Goal: Information Seeking & Learning: Learn about a topic

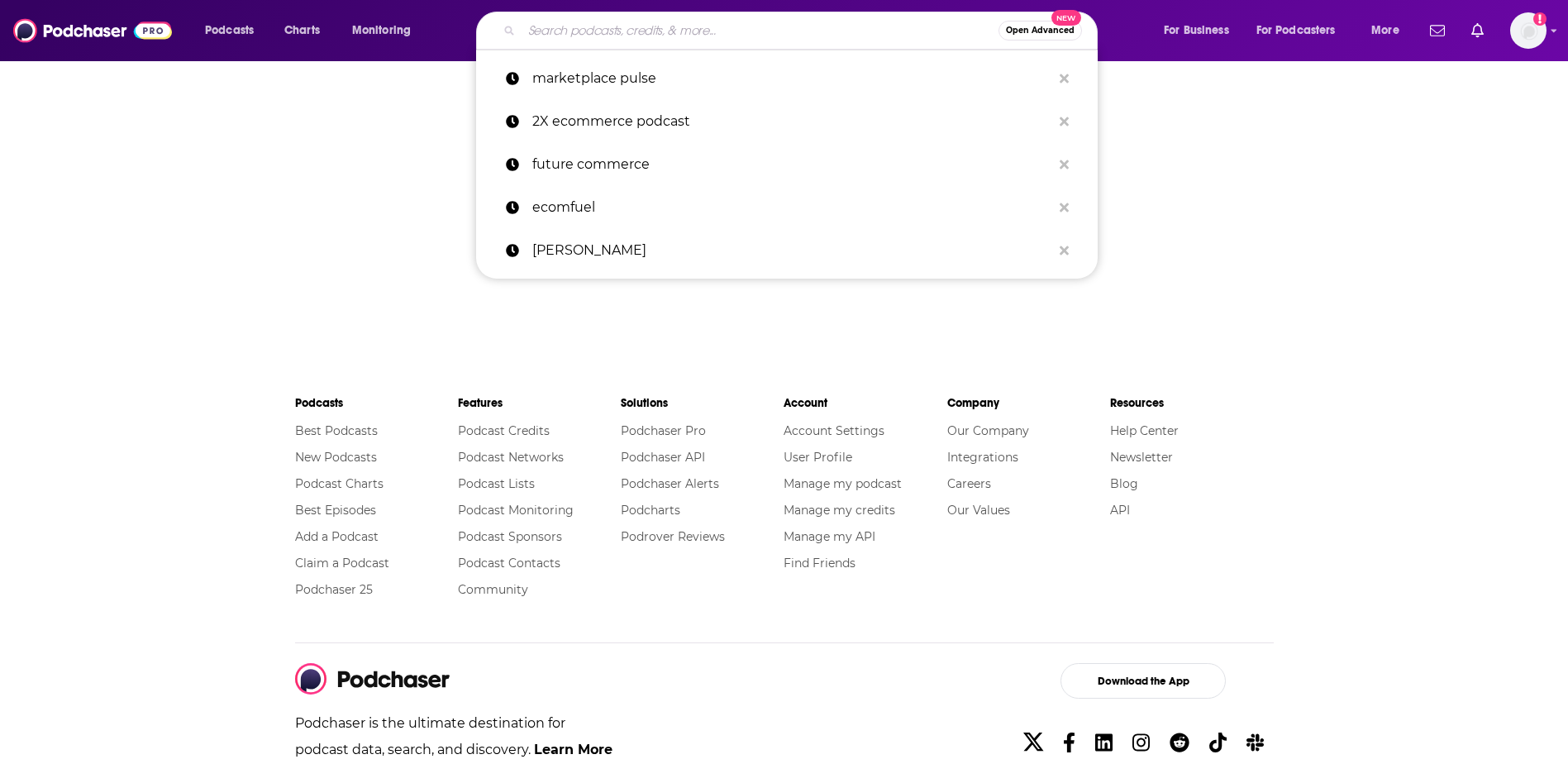
click at [777, 35] on input "Search podcasts, credits, & more..." at bounding box center [760, 30] width 477 height 26
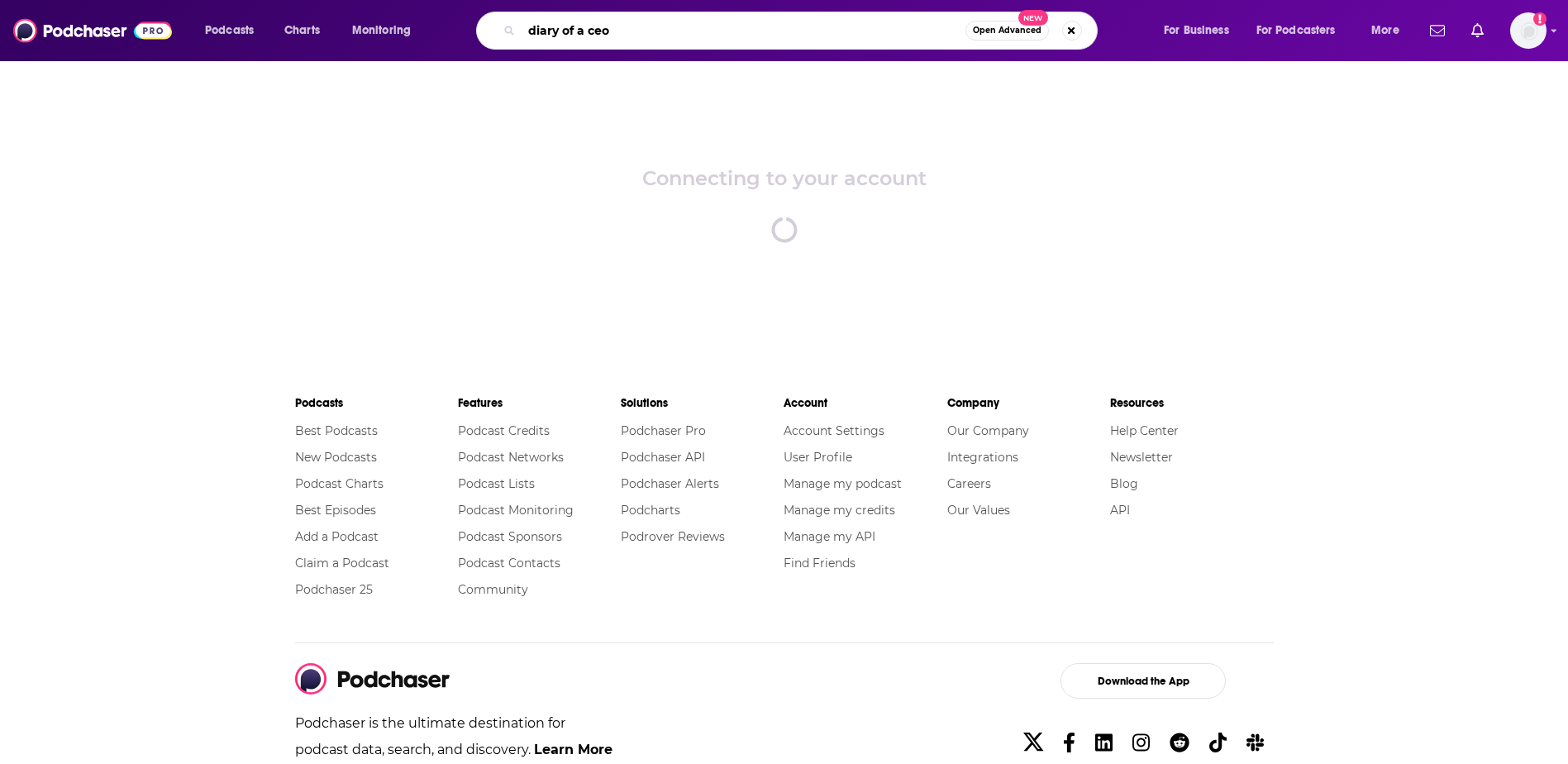
click at [931, 36] on input "diary of a ceo" at bounding box center [743, 30] width 444 height 26
type input "diary of a ceo+"
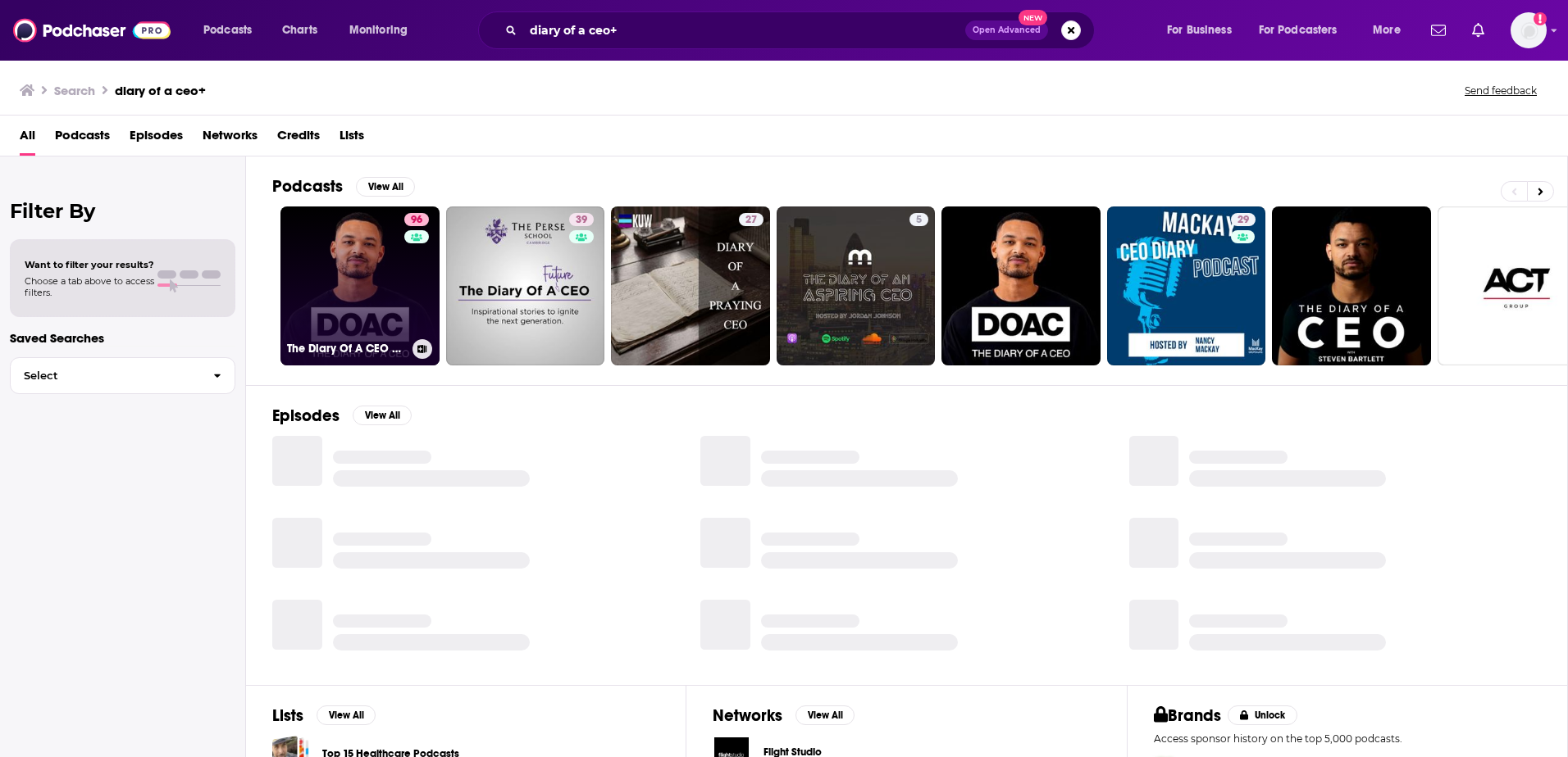
click at [407, 309] on div "96" at bounding box center [418, 275] width 29 height 126
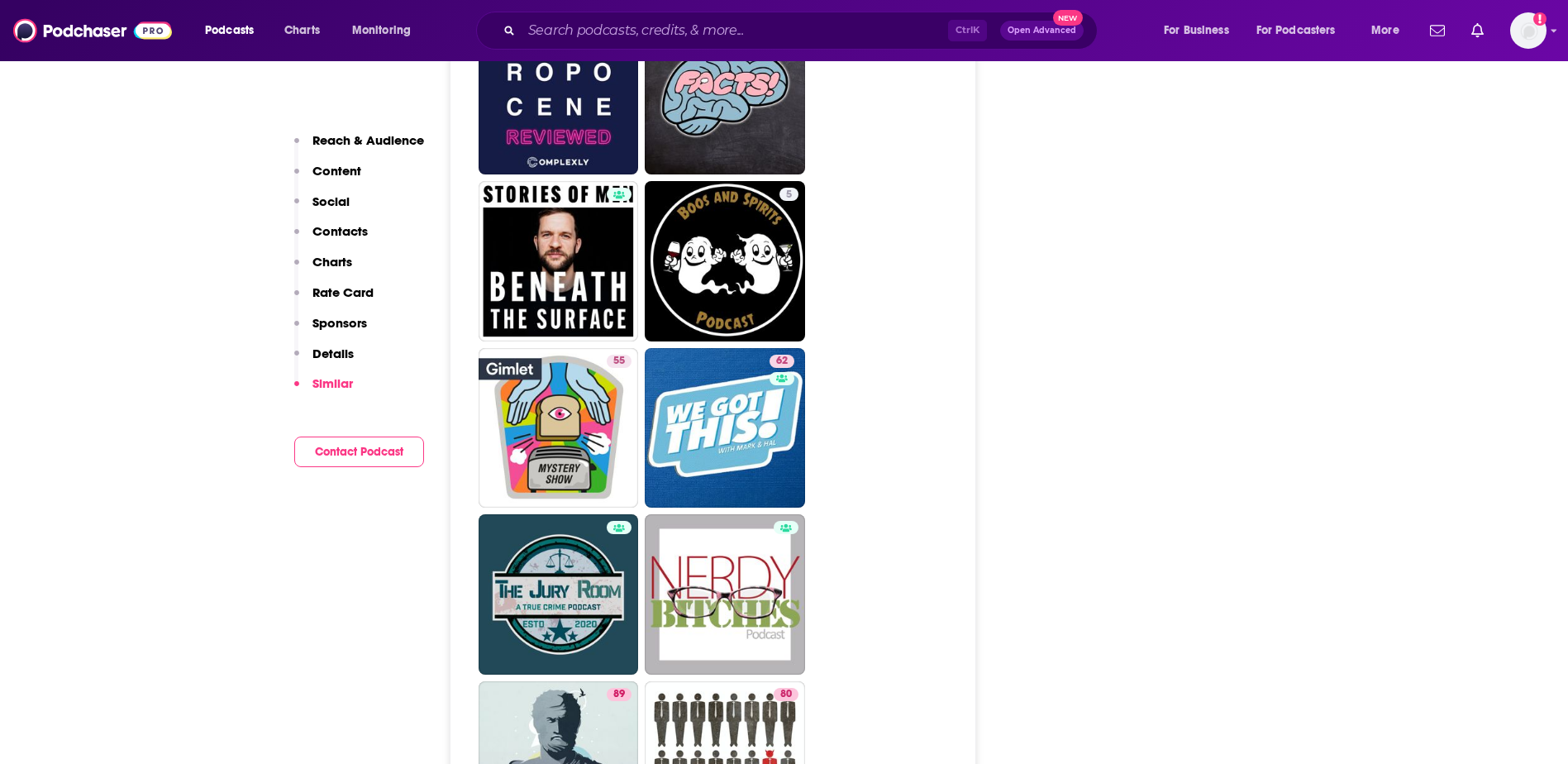
scroll to position [8686, 0]
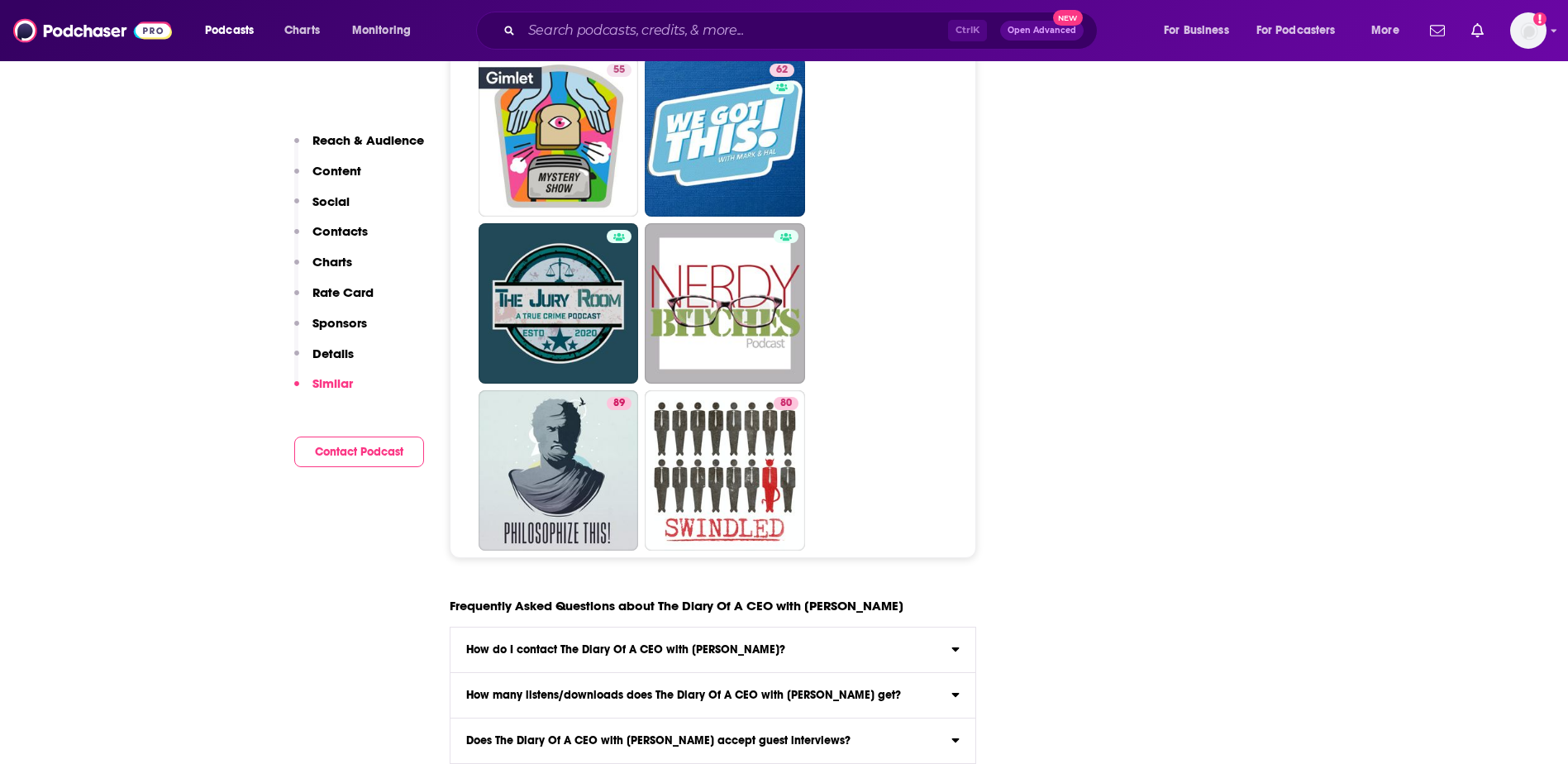
click at [943, 645] on div "How do I contact The Diary Of A CEO with [PERSON_NAME]?" at bounding box center [713, 651] width 526 height 12
click at [0, 0] on input "How do I contact The Diary Of A CEO with [PERSON_NAME]? Click here to view cont…" at bounding box center [0, 0] width 0 height 0
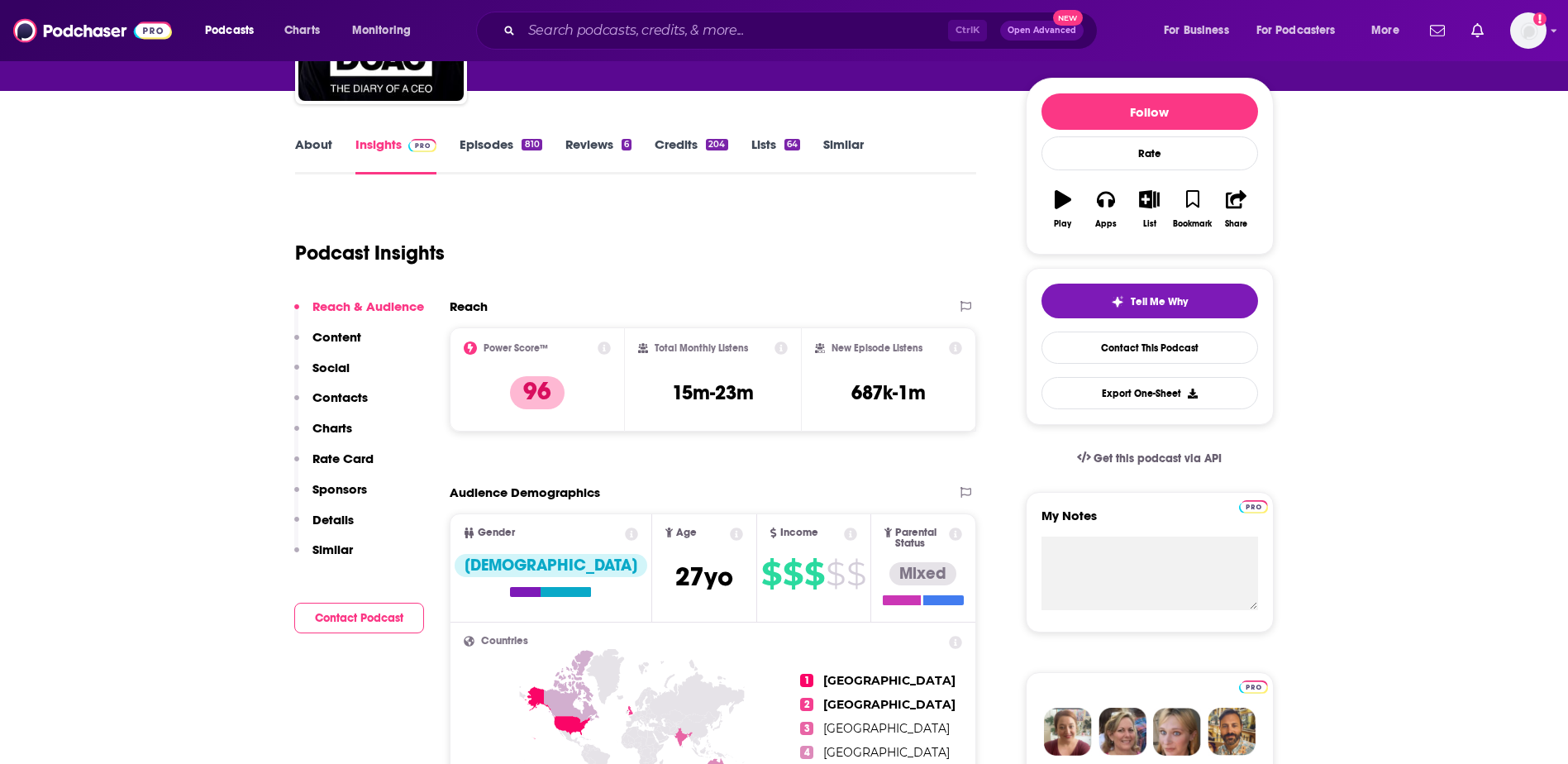
scroll to position [248, 0]
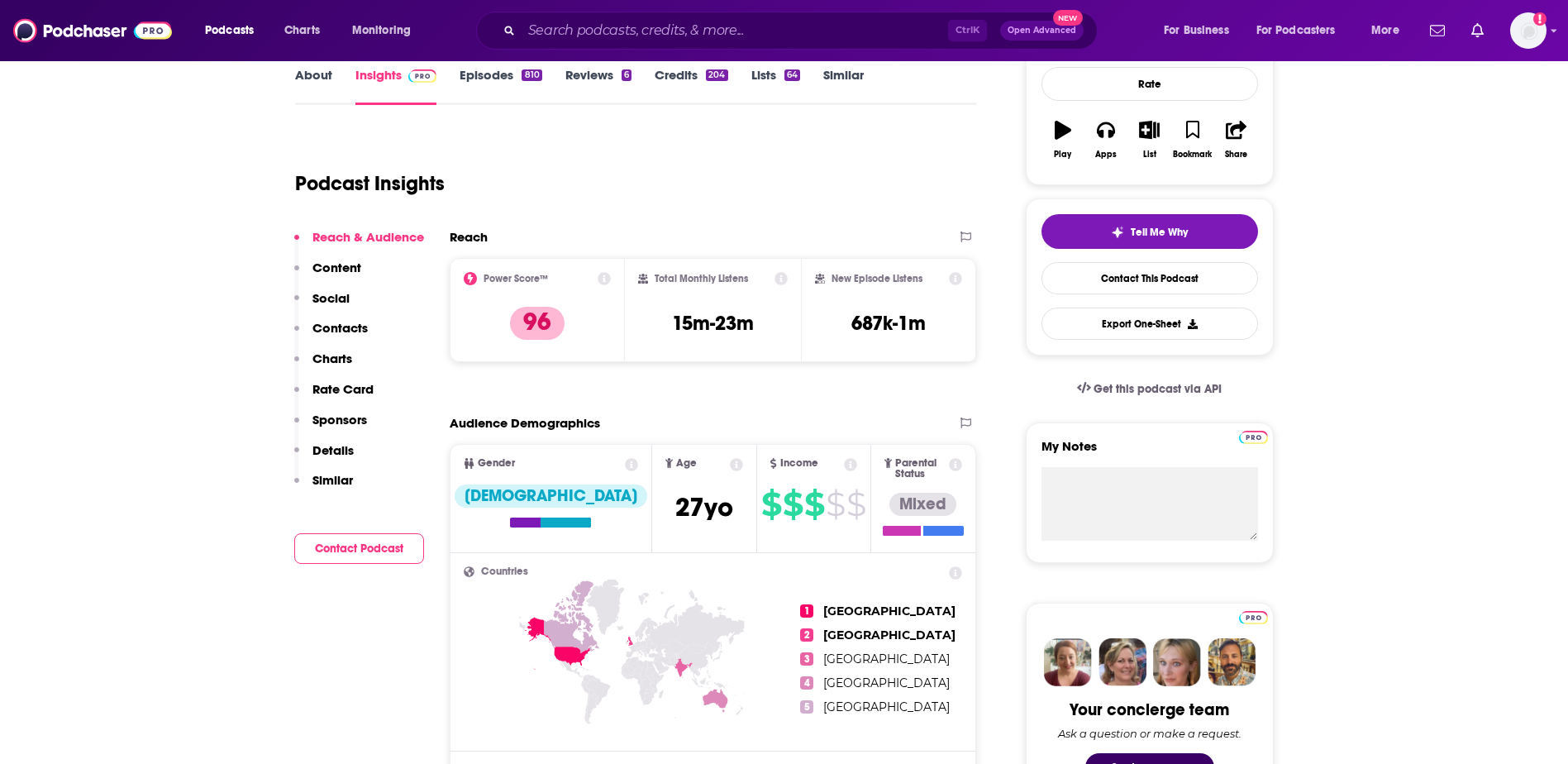
click at [337, 263] on p "Content" at bounding box center [337, 268] width 49 height 15
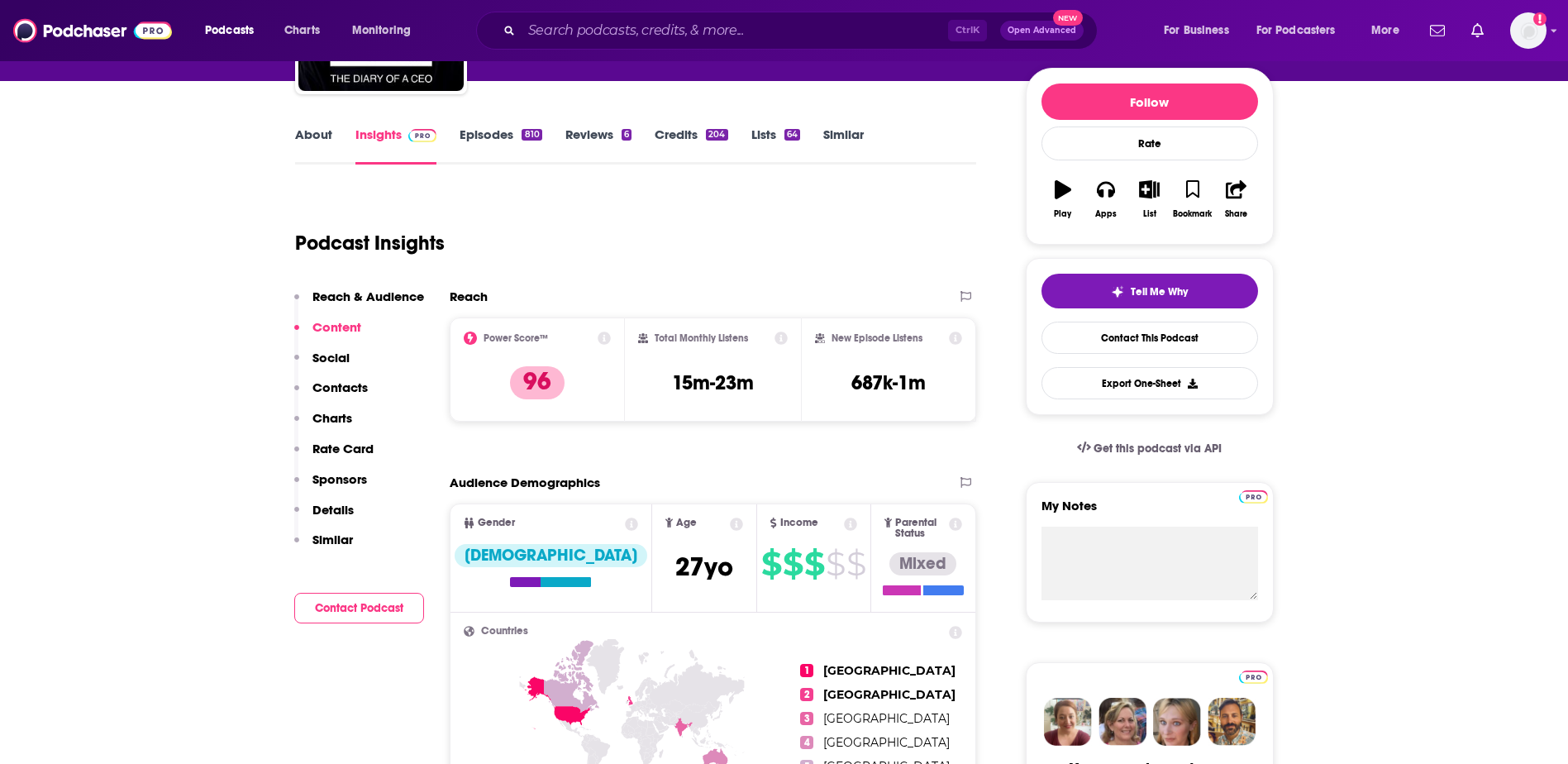
scroll to position [180, 0]
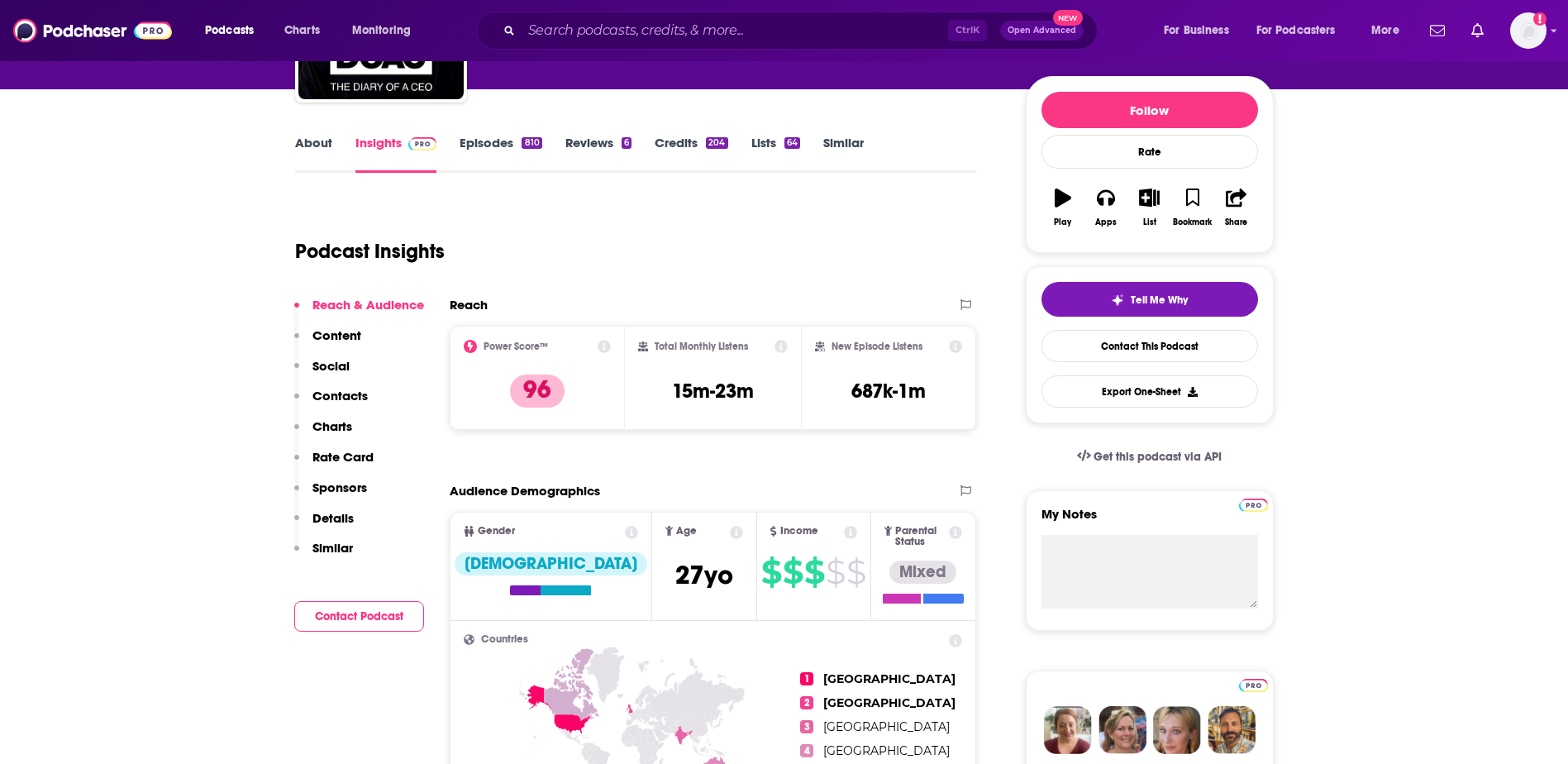
click at [603, 348] on icon at bounding box center [604, 347] width 14 height 14
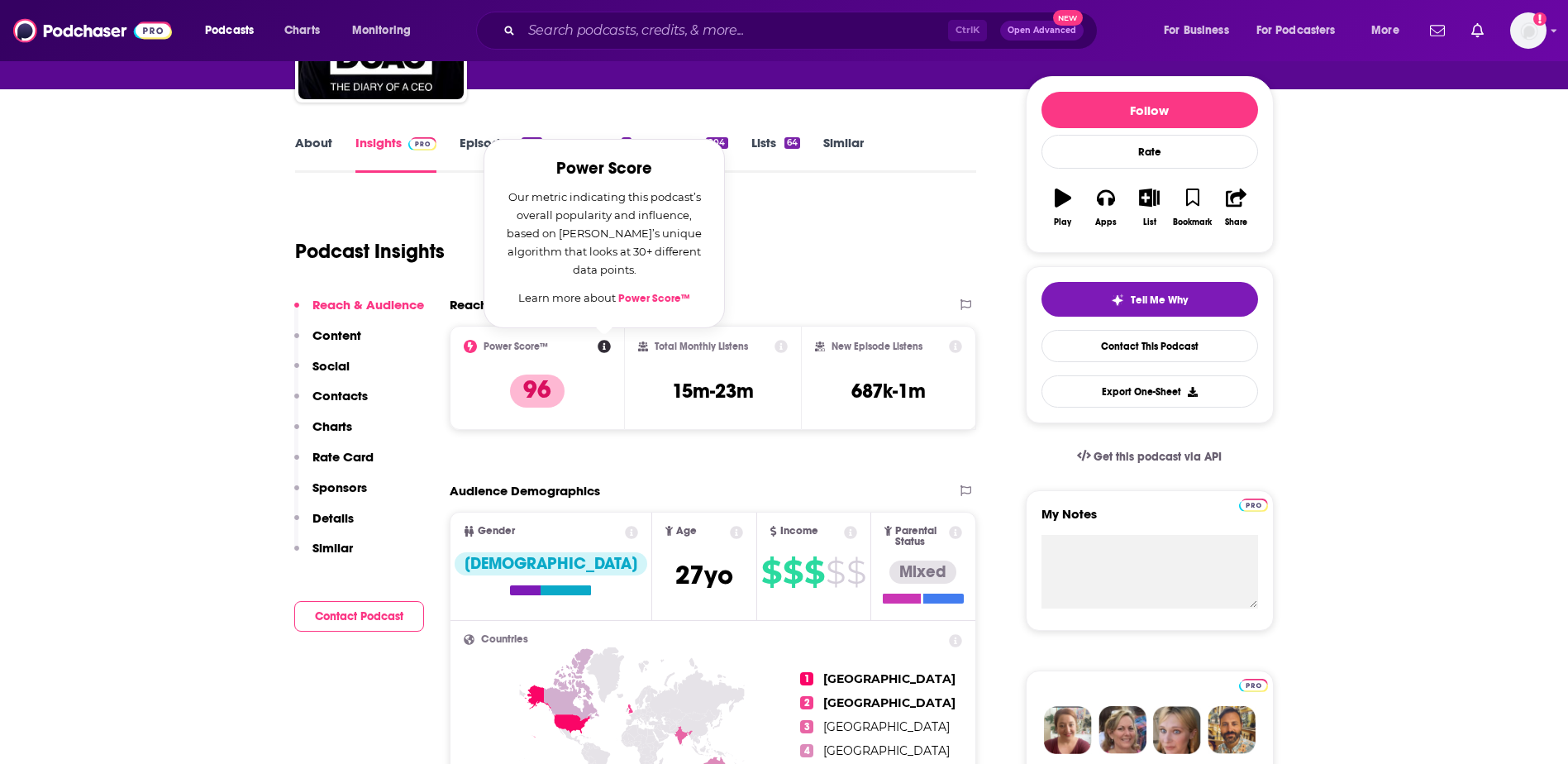
click at [644, 295] on link "Power Score™" at bounding box center [654, 298] width 72 height 14
click at [842, 213] on div "Podcast Insights" at bounding box center [629, 241] width 669 height 84
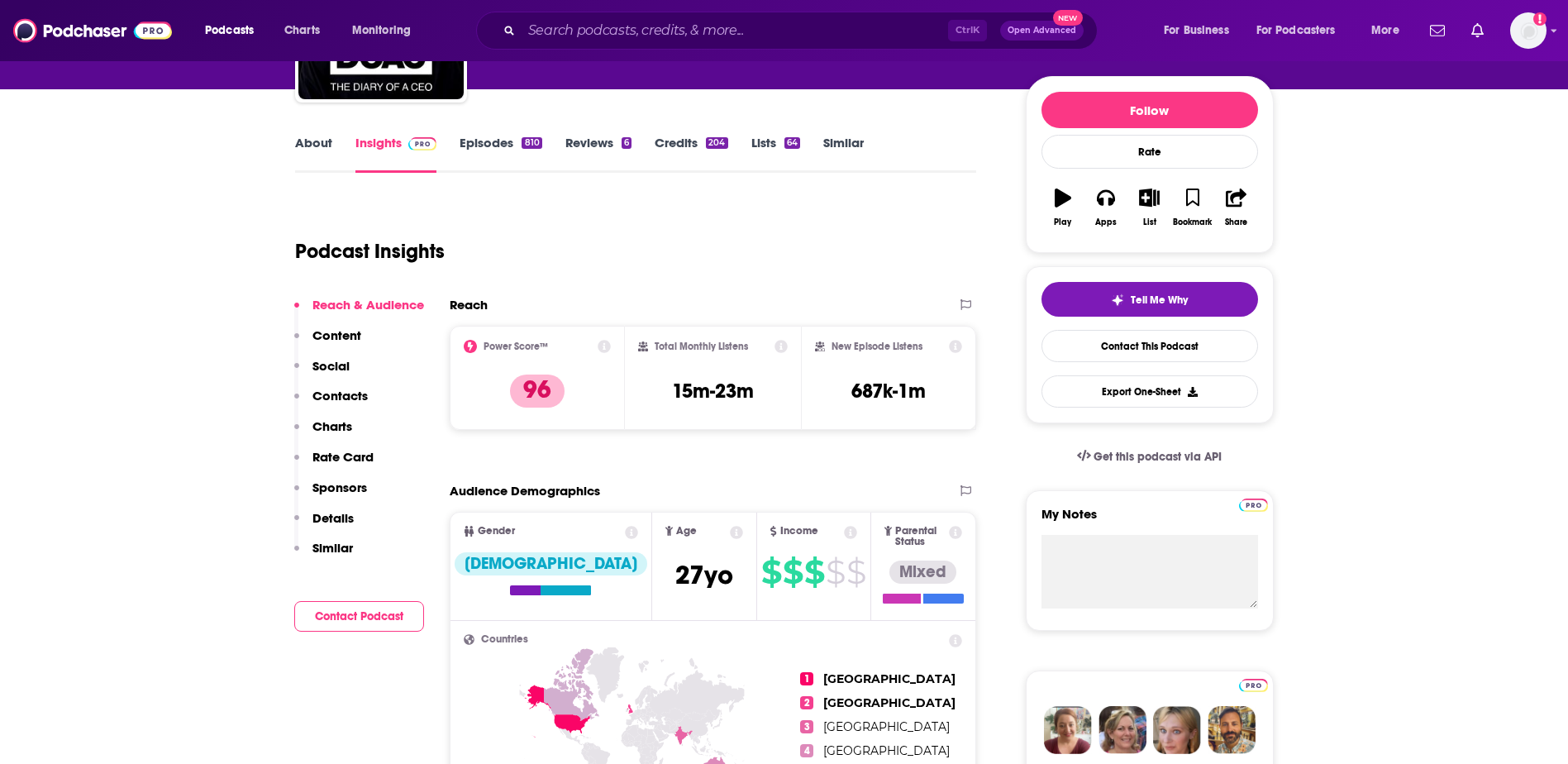
click at [341, 426] on p "Charts" at bounding box center [332, 426] width 40 height 15
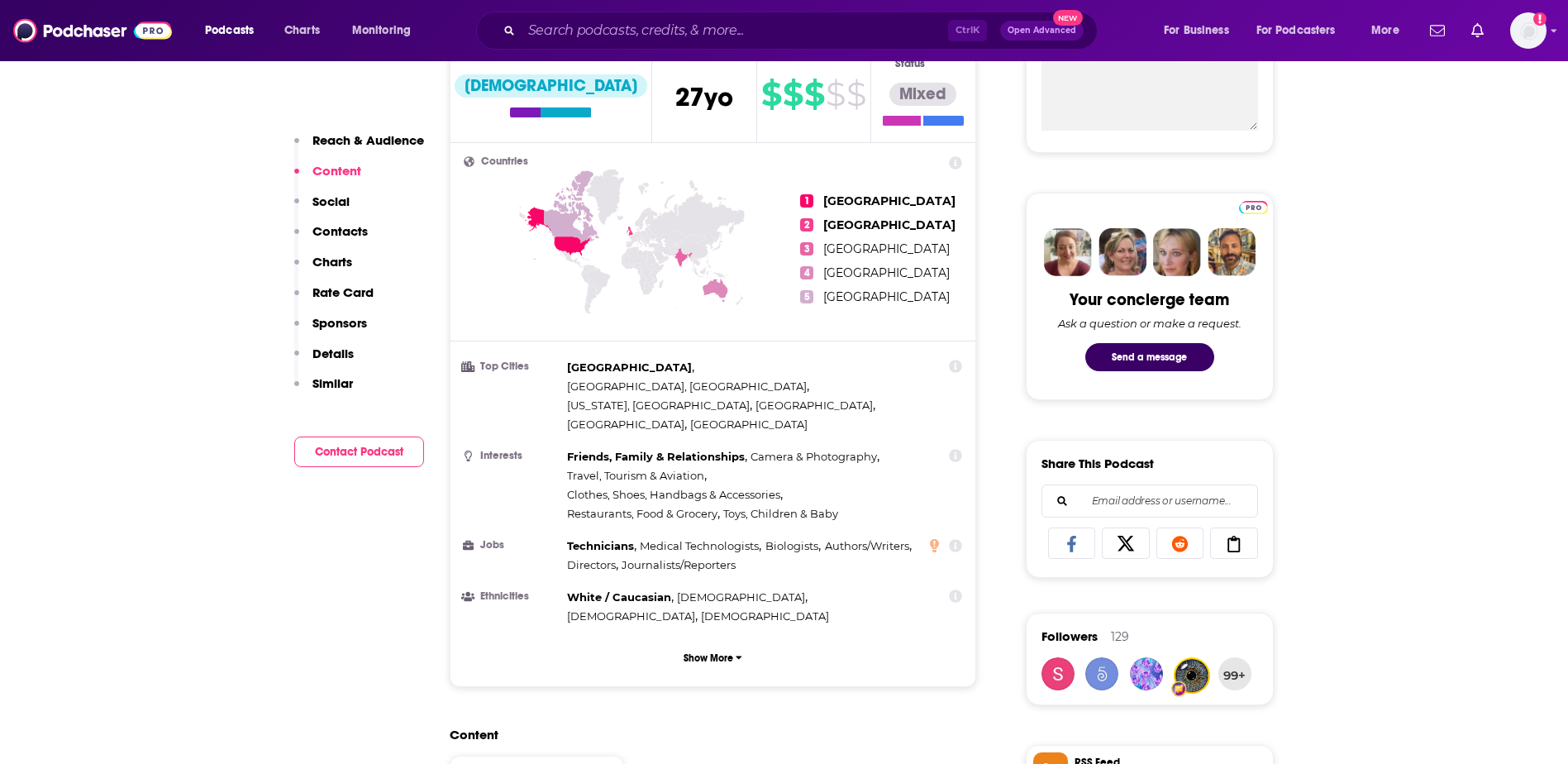
scroll to position [564, 0]
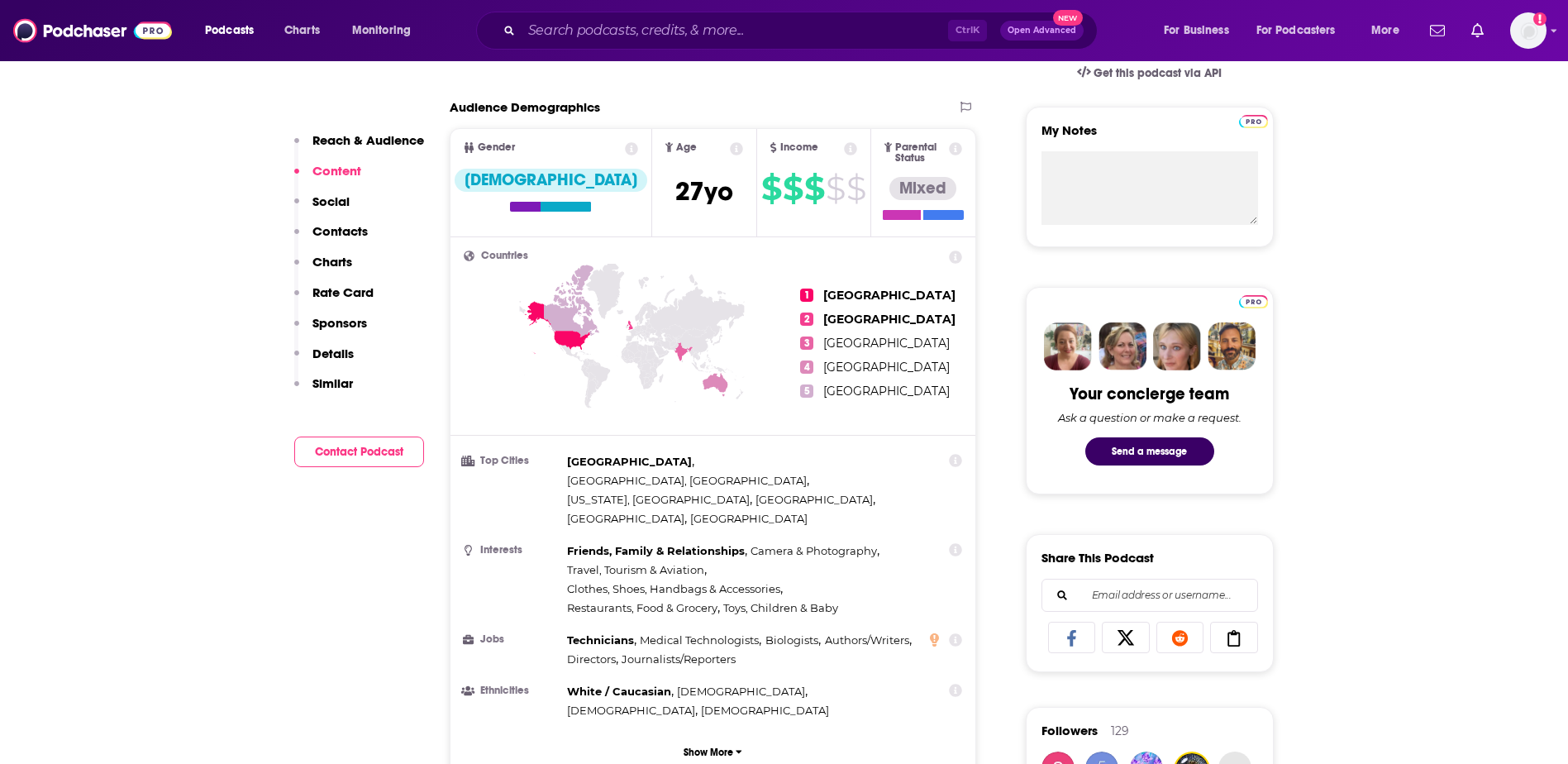
click at [730, 149] on icon at bounding box center [737, 149] width 14 height 14
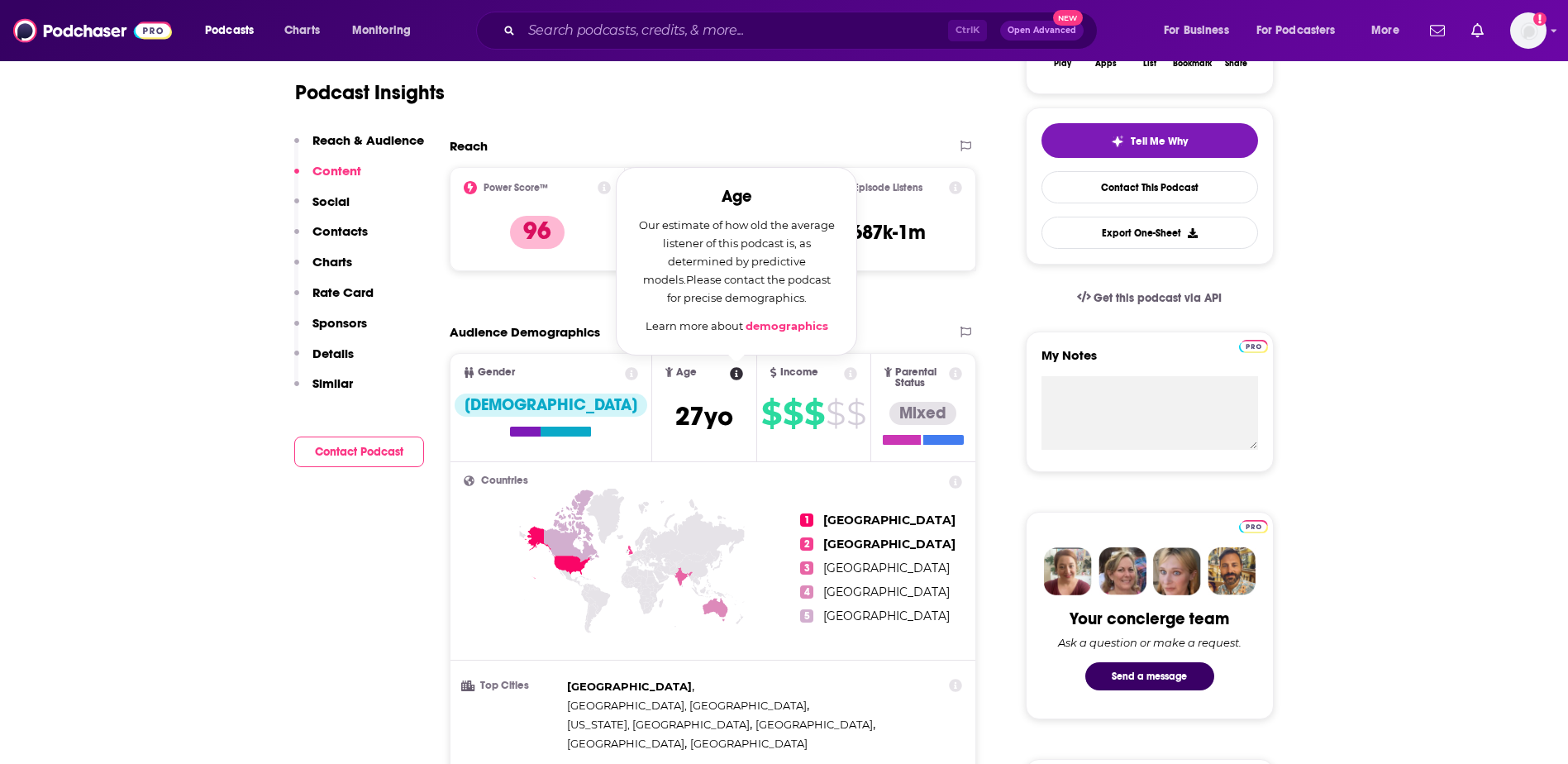
scroll to position [316, 0]
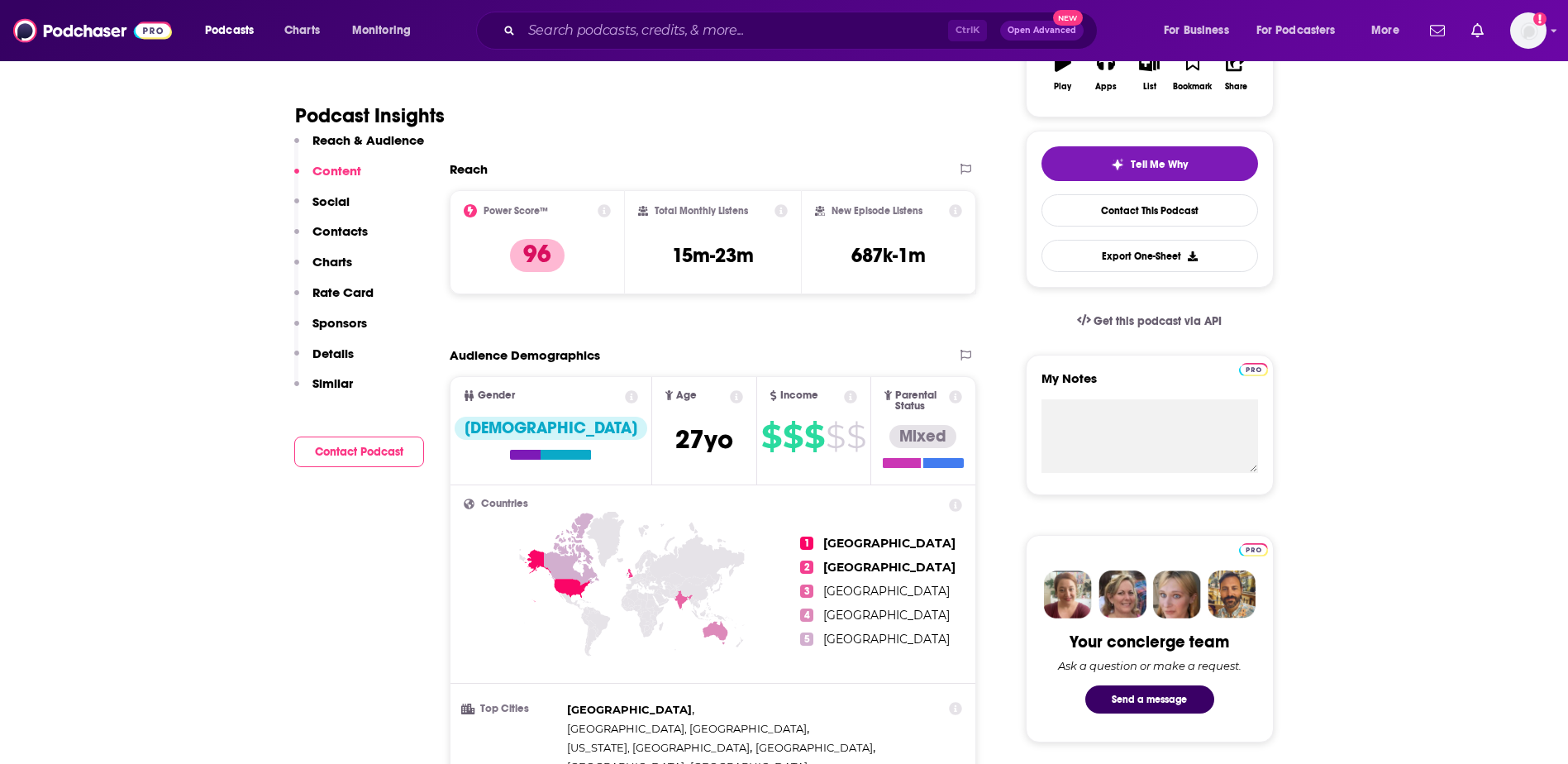
click at [625, 402] on icon at bounding box center [631, 397] width 14 height 14
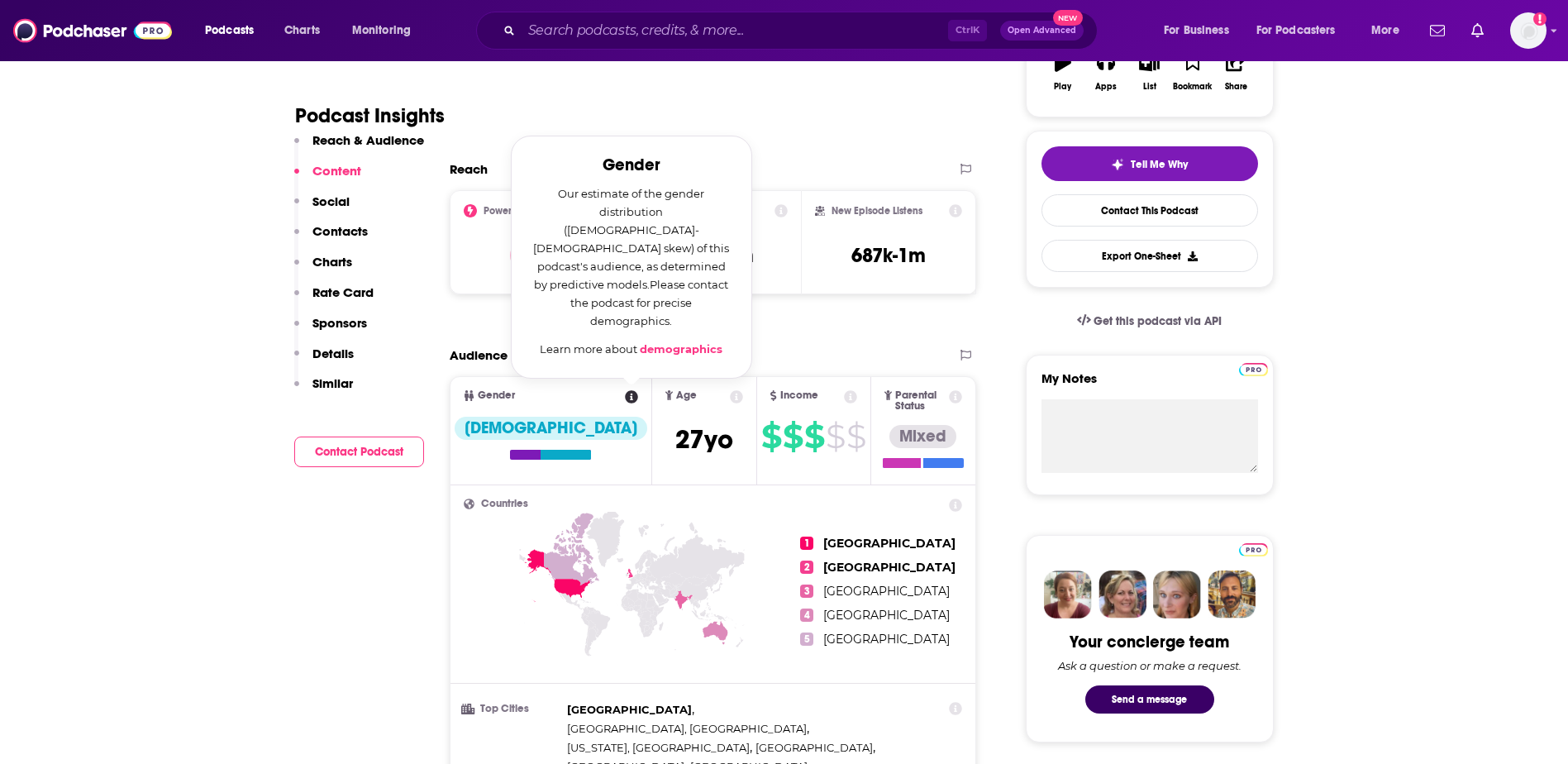
click at [810, 306] on div "Reach Power Score™ 96 Total Monthly Listens 15m-23m New Episode Listens 687k-1m" at bounding box center [713, 234] width 527 height 147
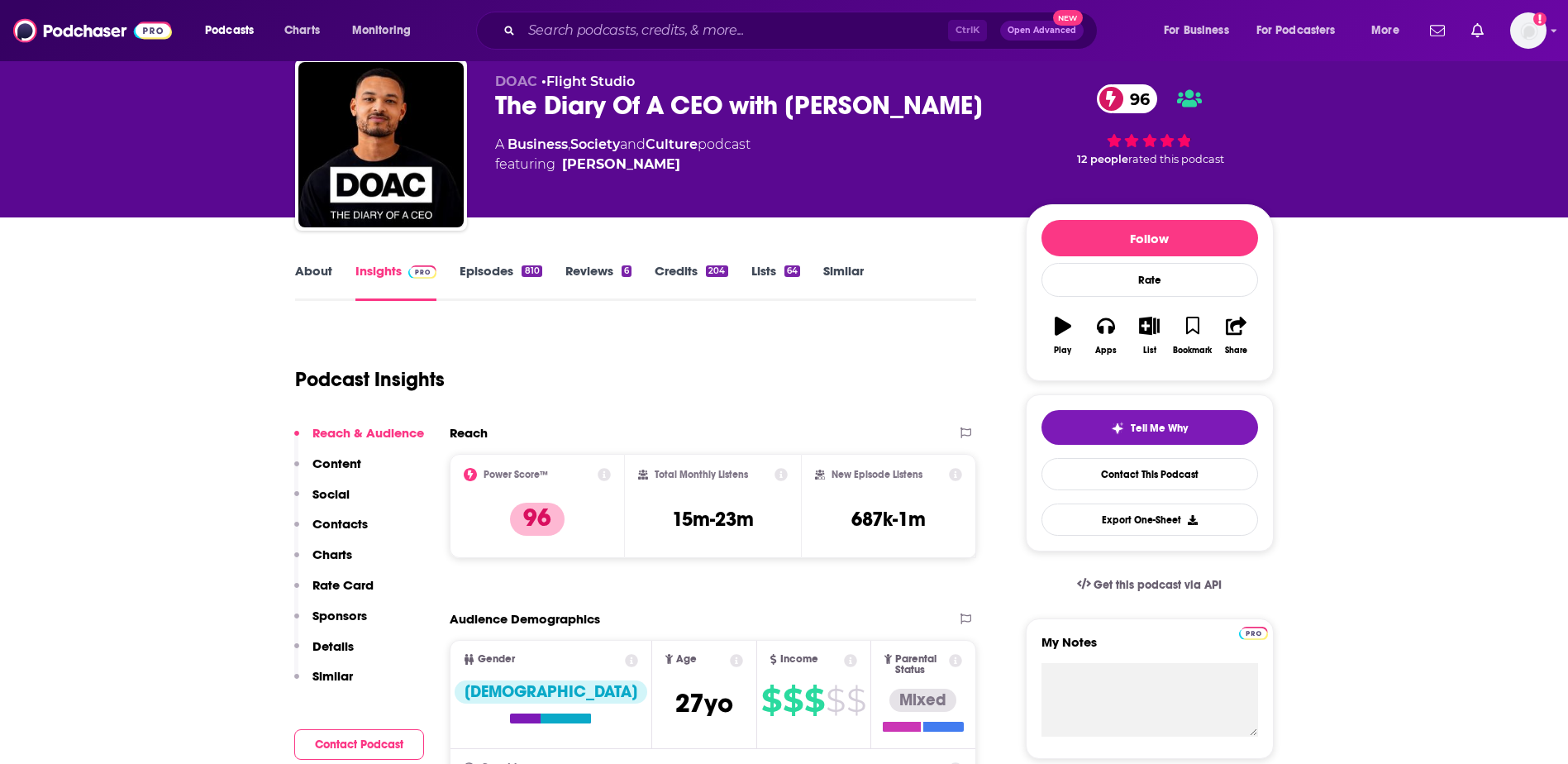
scroll to position [0, 0]
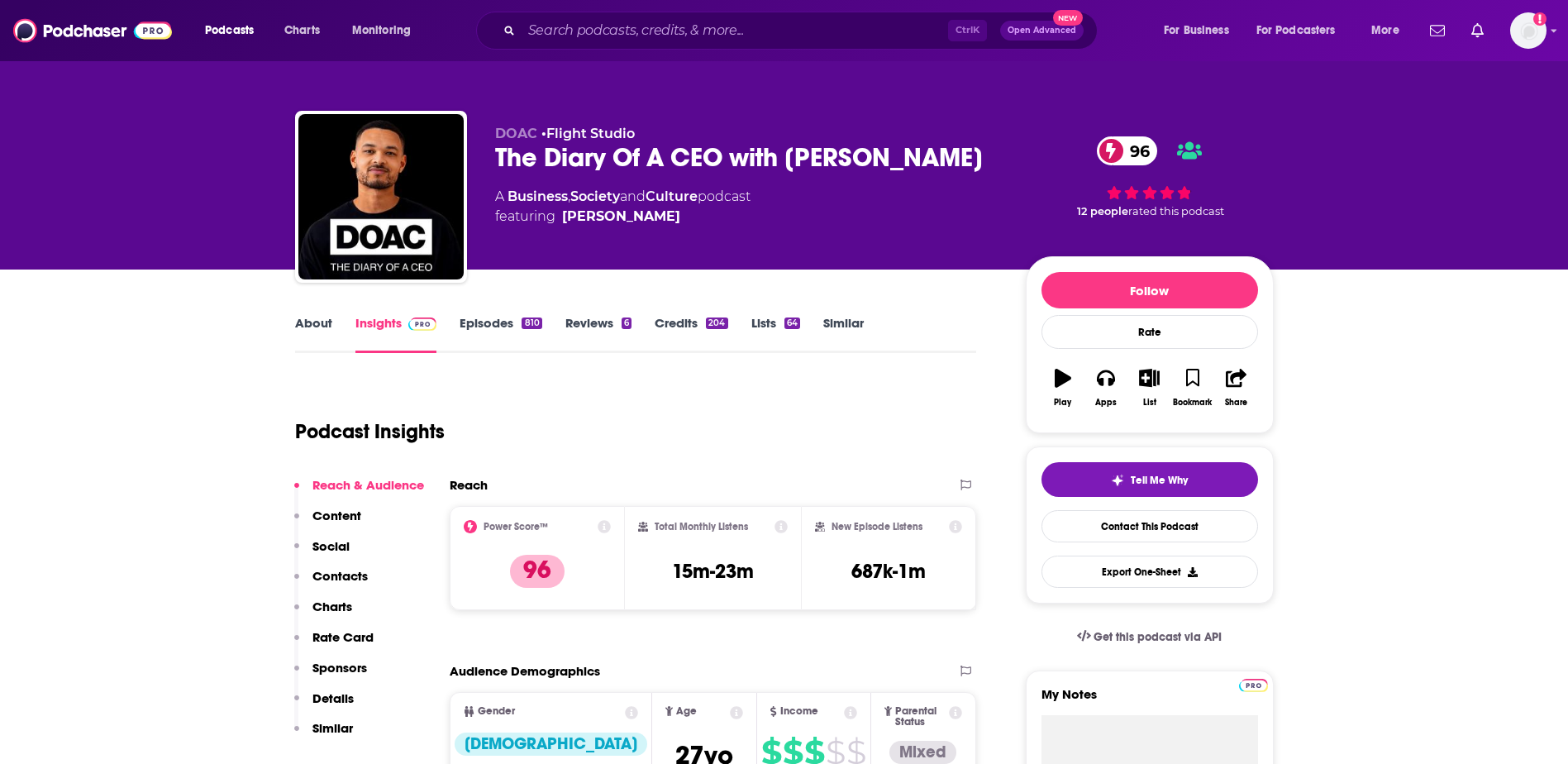
click at [327, 328] on link "About" at bounding box center [314, 334] width 37 height 38
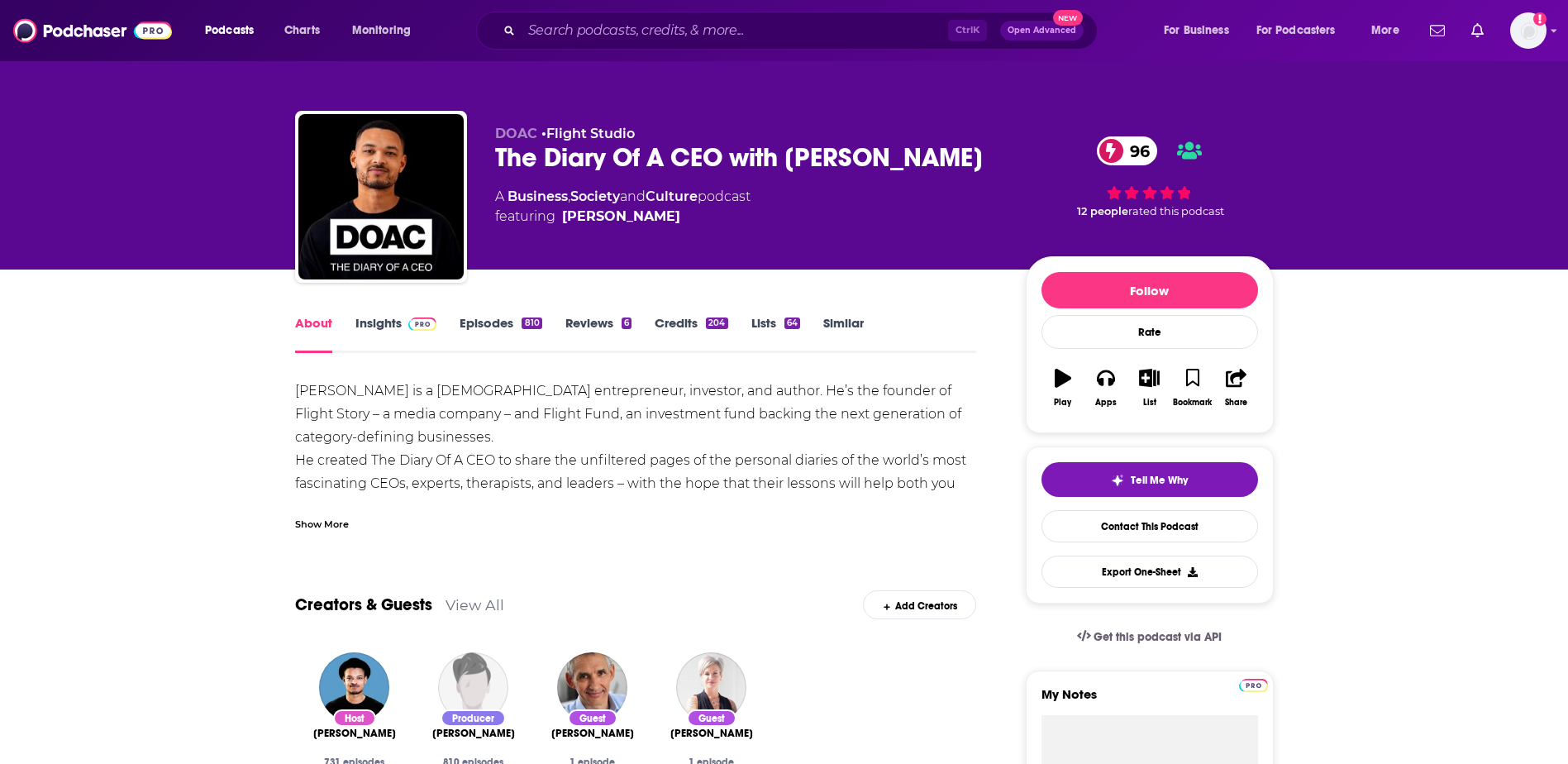
click at [335, 520] on div "Show More" at bounding box center [321, 523] width 54 height 15
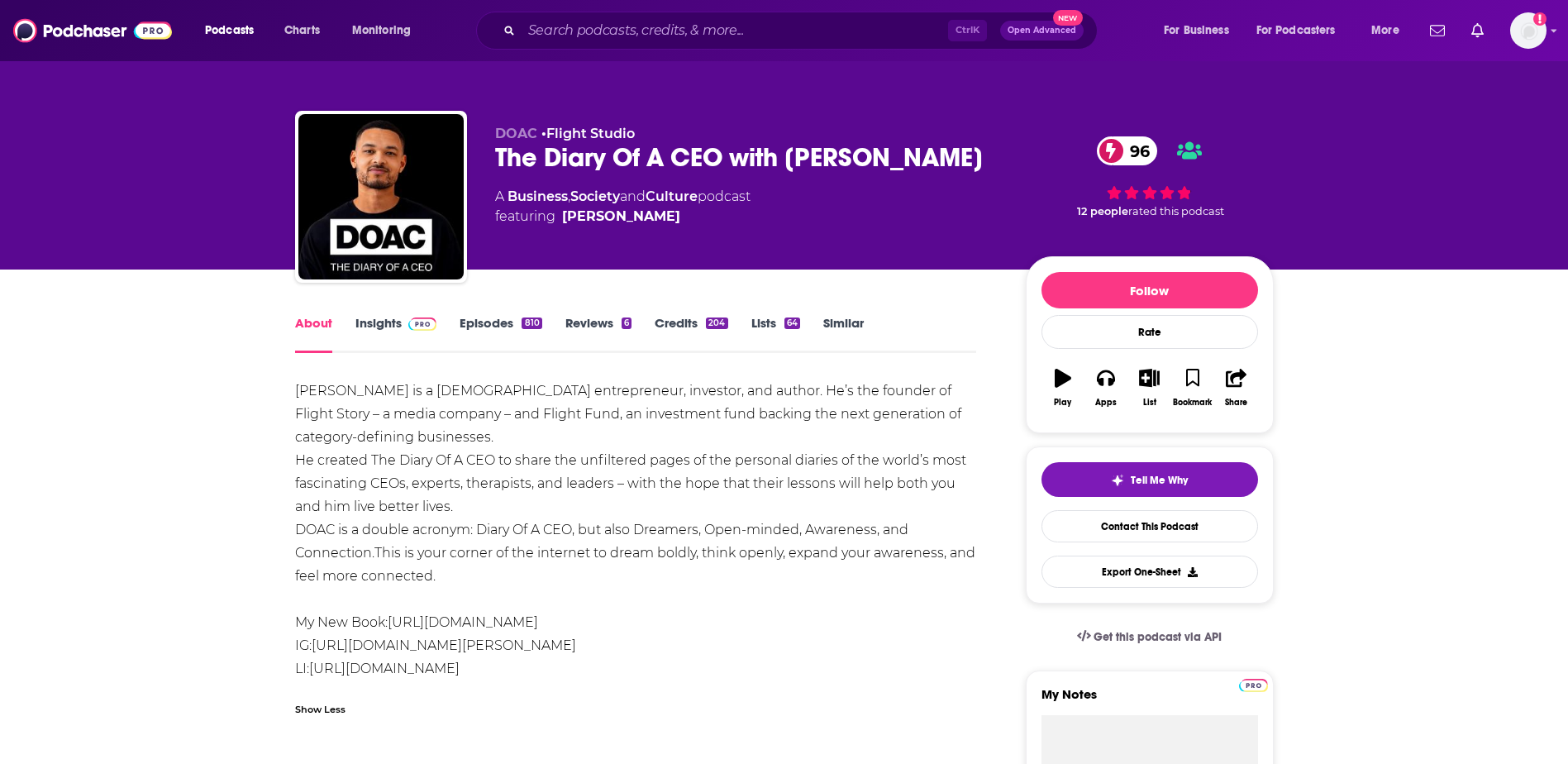
scroll to position [83, 0]
